Goal: Transaction & Acquisition: Purchase product/service

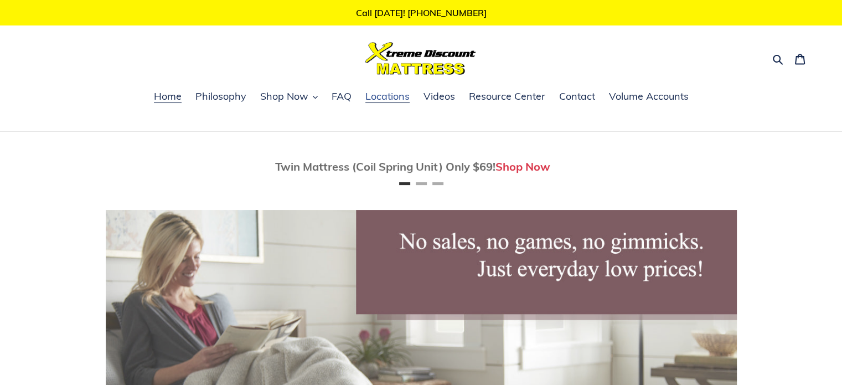
click at [395, 96] on span "Locations" at bounding box center [388, 96] width 44 height 13
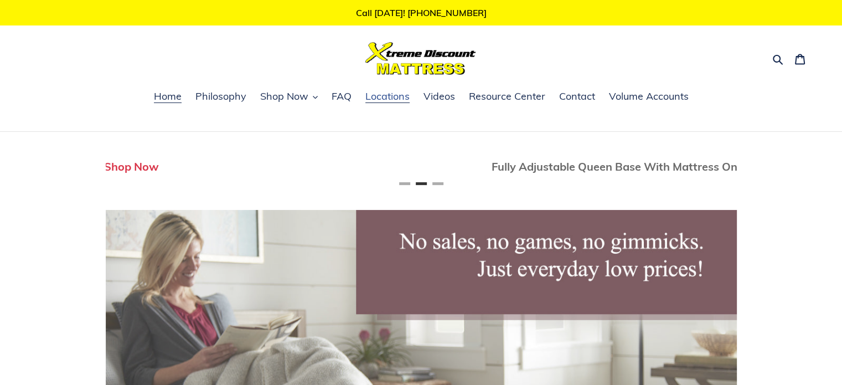
scroll to position [0, 631]
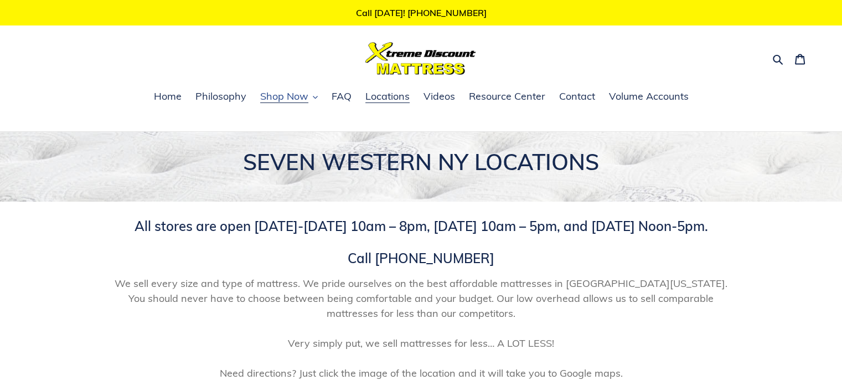
click at [310, 99] on button "Shop Now" at bounding box center [289, 97] width 69 height 17
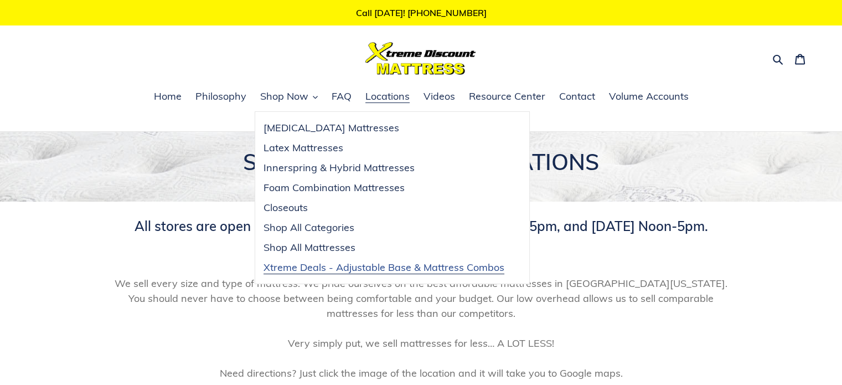
click at [374, 259] on link "Xtreme Deals - Adjustable Base & Mattress Combos" at bounding box center [384, 268] width 258 height 20
